Goal: Information Seeking & Learning: Learn about a topic

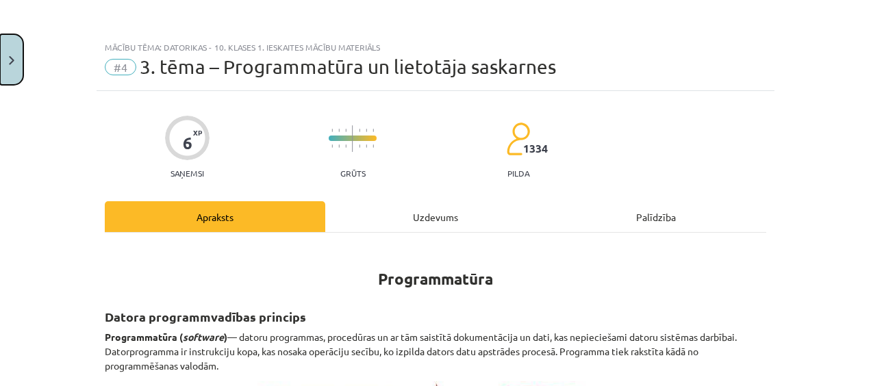
click at [7, 81] on button "Close" at bounding box center [11, 59] width 23 height 51
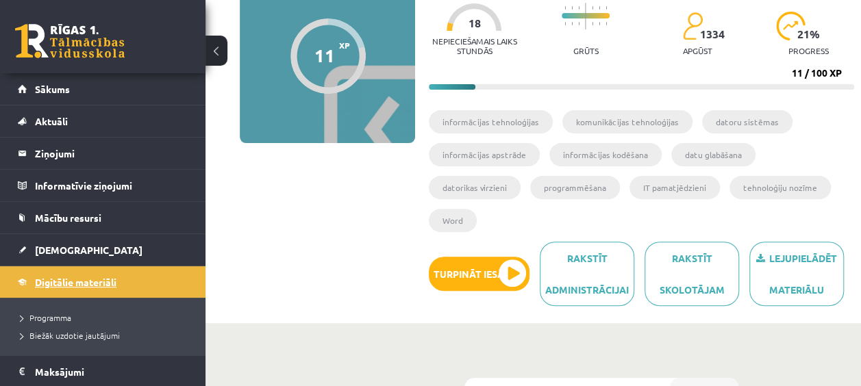
click at [67, 282] on span "Digitālie materiāli" at bounding box center [76, 282] width 82 height 12
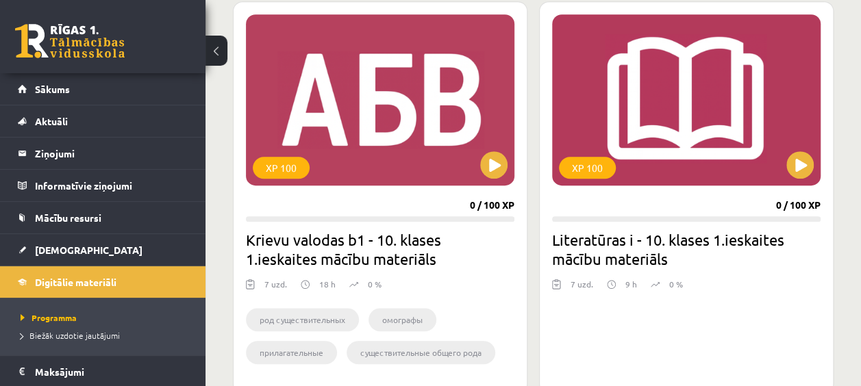
scroll to position [411, 0]
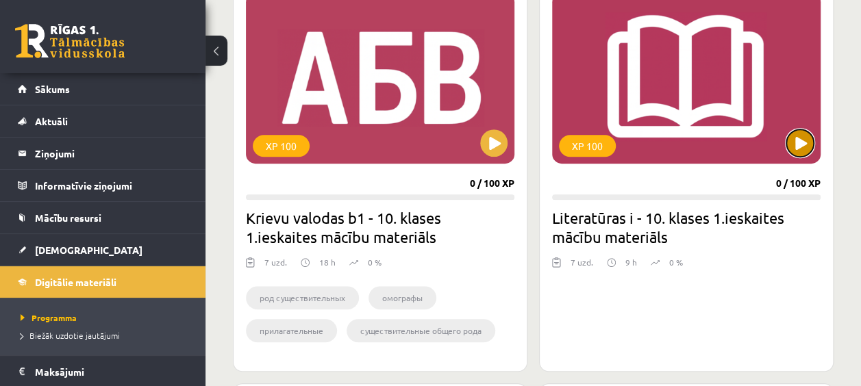
click at [796, 148] on button at bounding box center [800, 142] width 27 height 27
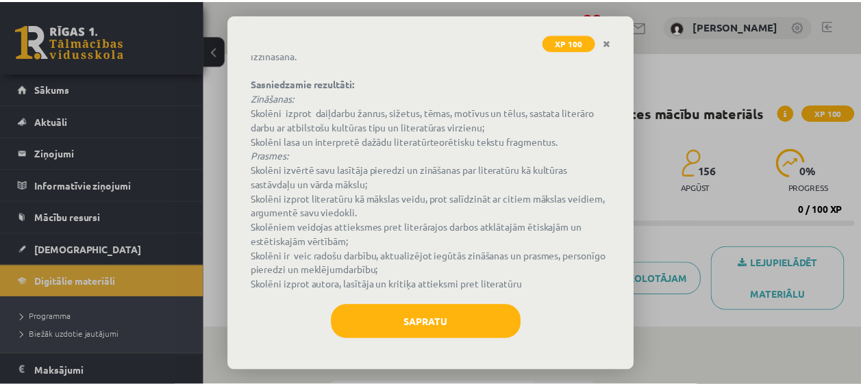
scroll to position [140, 0]
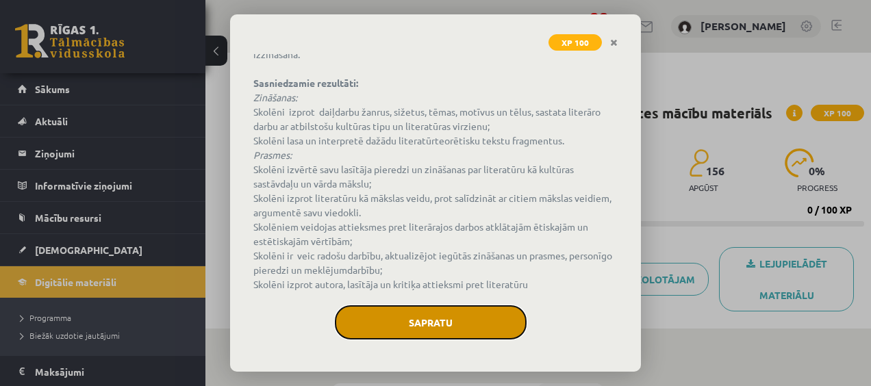
click at [485, 317] on button "Sapratu" at bounding box center [431, 323] width 192 height 34
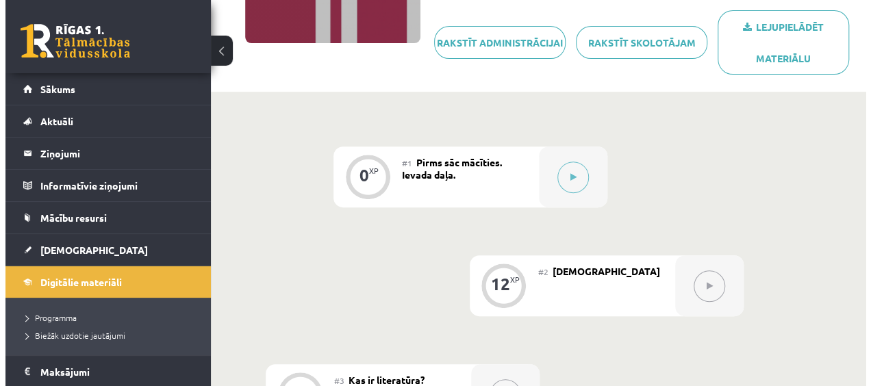
scroll to position [274, 0]
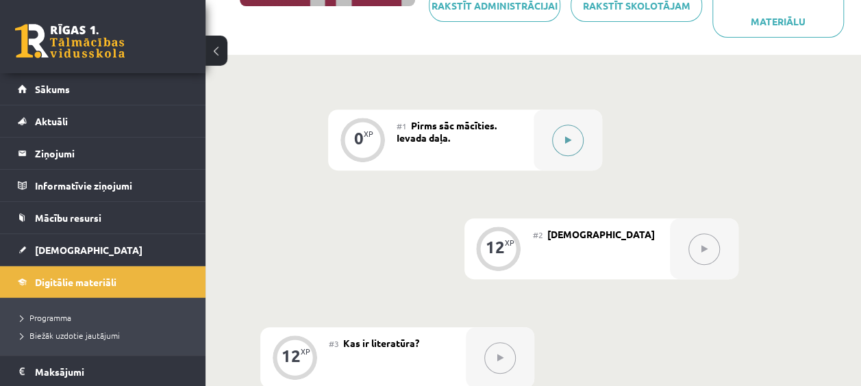
click at [568, 137] on icon at bounding box center [568, 140] width 6 height 8
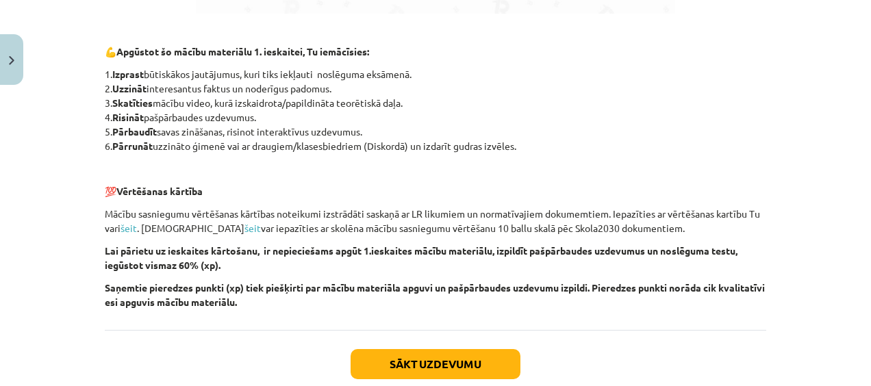
scroll to position [1028, 0]
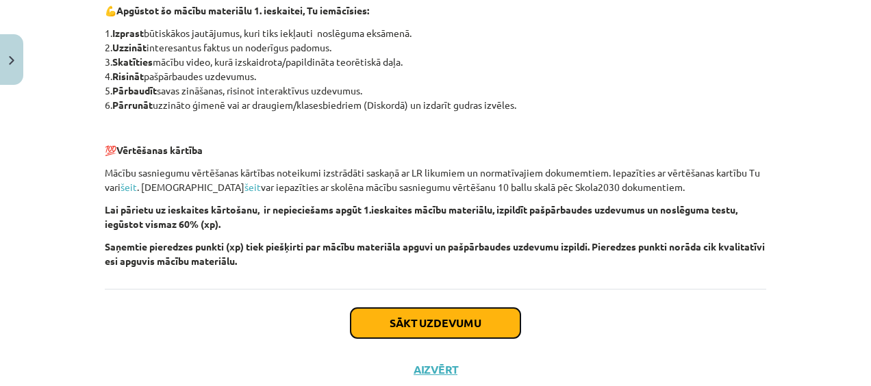
click at [464, 321] on button "Sākt uzdevumu" at bounding box center [436, 323] width 170 height 30
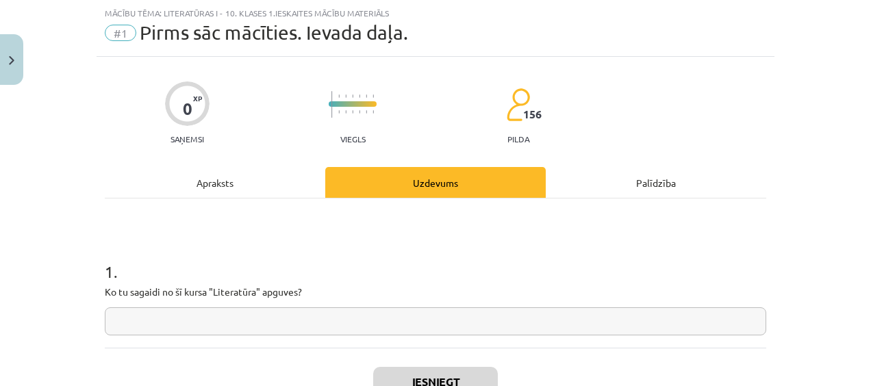
scroll to position [103, 0]
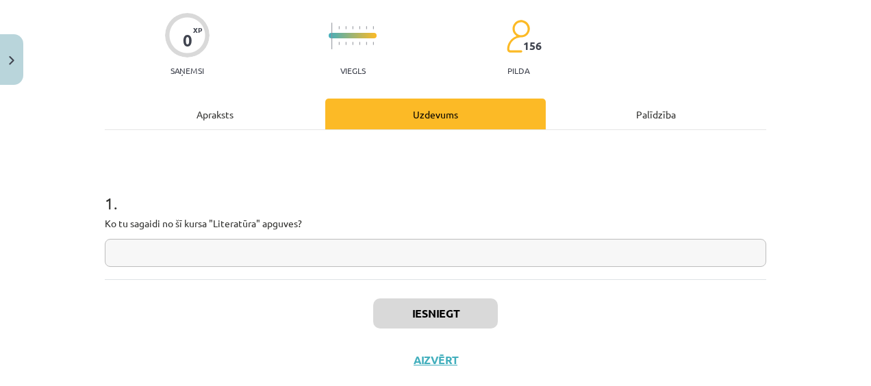
click at [534, 252] on input "text" at bounding box center [436, 253] width 662 height 28
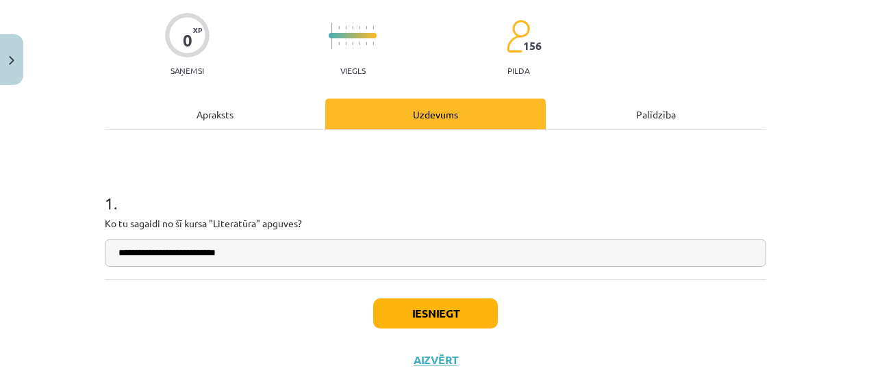
type input "**********"
click at [453, 312] on button "Iesniegt" at bounding box center [435, 314] width 125 height 30
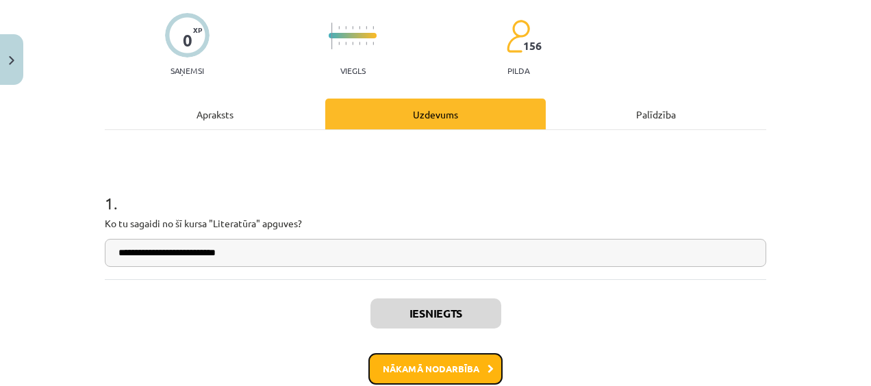
click at [473, 375] on button "Nākamā nodarbība" at bounding box center [436, 370] width 134 height 32
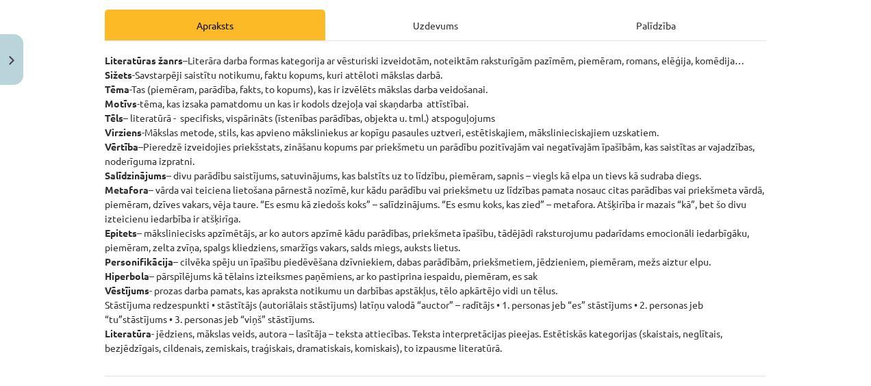
scroll to position [171, 0]
